Goal: Check status: Check status

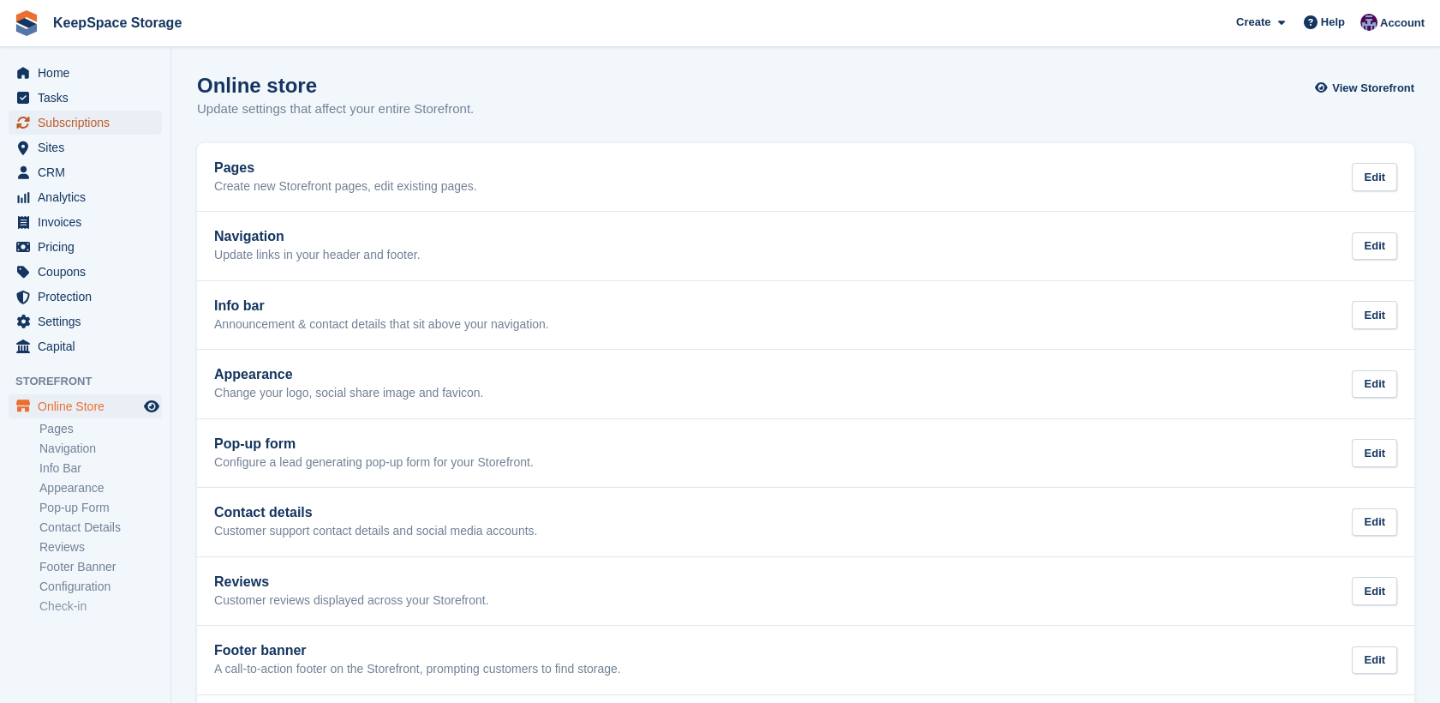
click at [67, 126] on span "Subscriptions" at bounding box center [89, 123] width 103 height 24
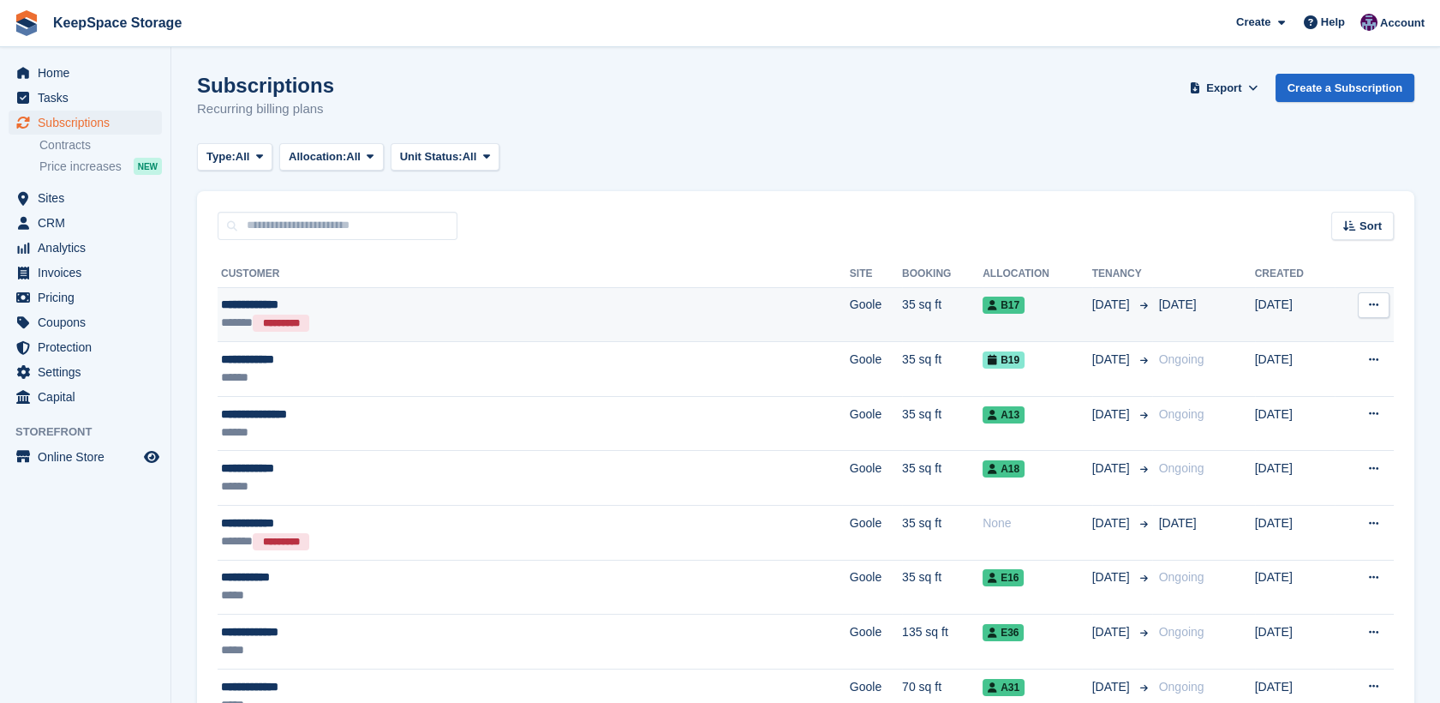
click at [902, 305] on td "35 sq ft" at bounding box center [942, 314] width 81 height 55
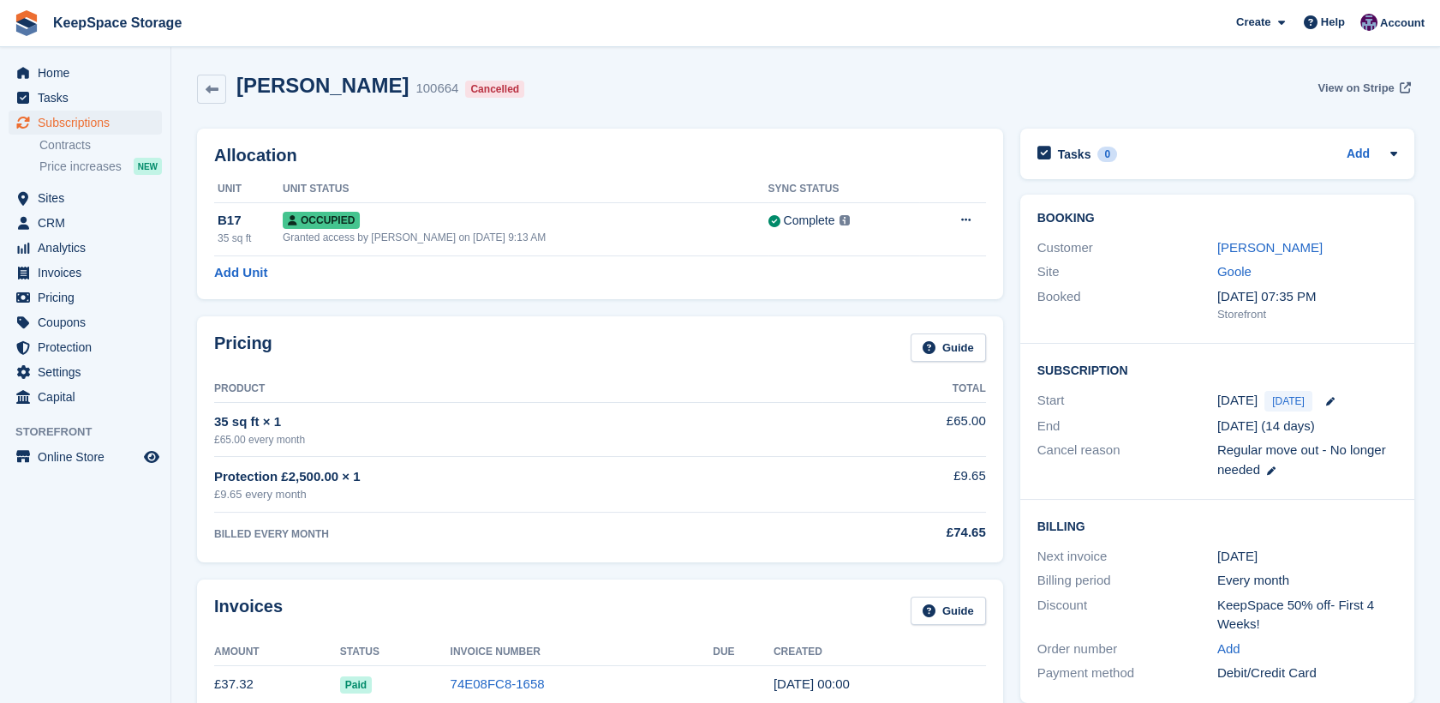
click at [1363, 93] on span "View on Stripe" at bounding box center [1356, 88] width 76 height 17
